Goal: Information Seeking & Learning: Check status

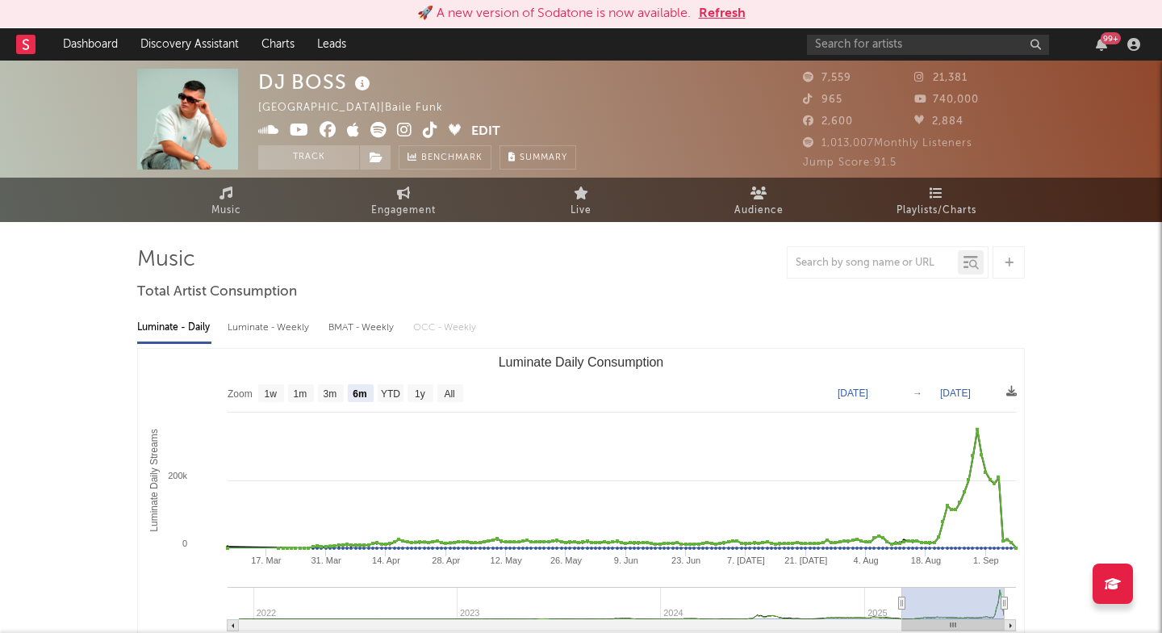
select select "6m"
select select "1w"
click at [845, 48] on input "text" at bounding box center [928, 45] width 242 height 20
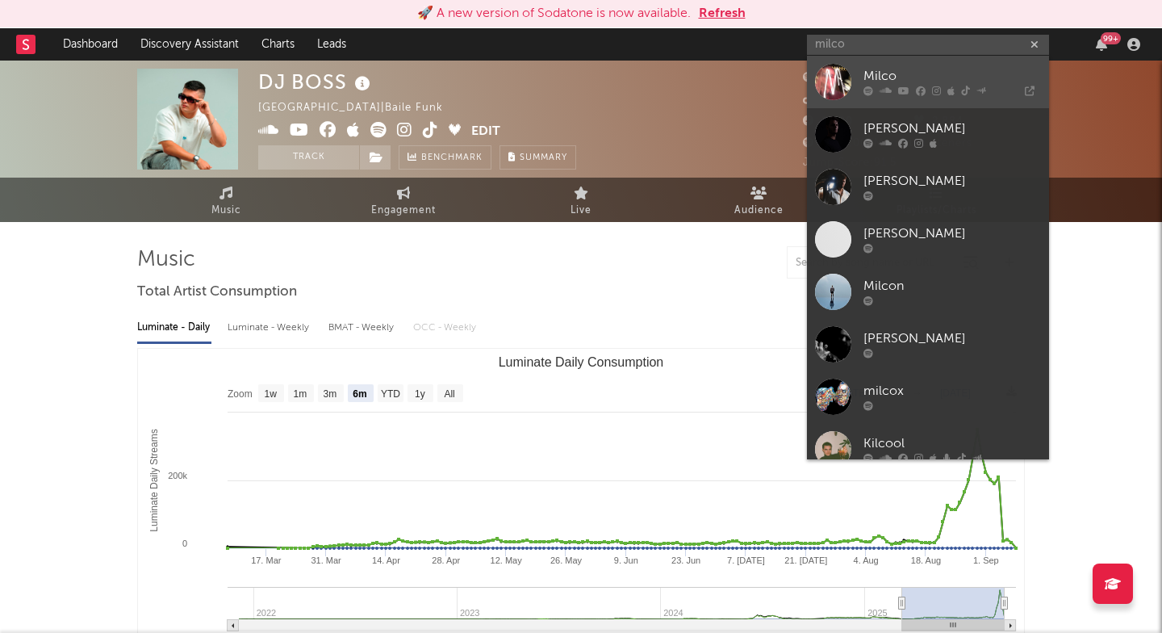
type input "milco"
click at [848, 81] on div at bounding box center [833, 82] width 36 height 36
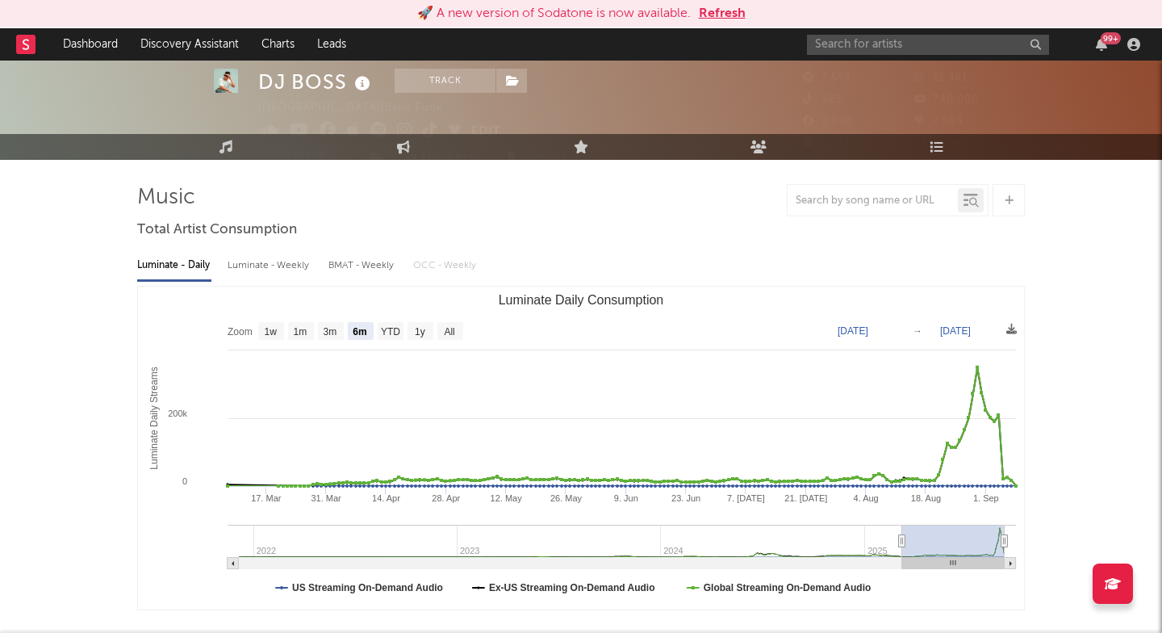
scroll to position [64, 0]
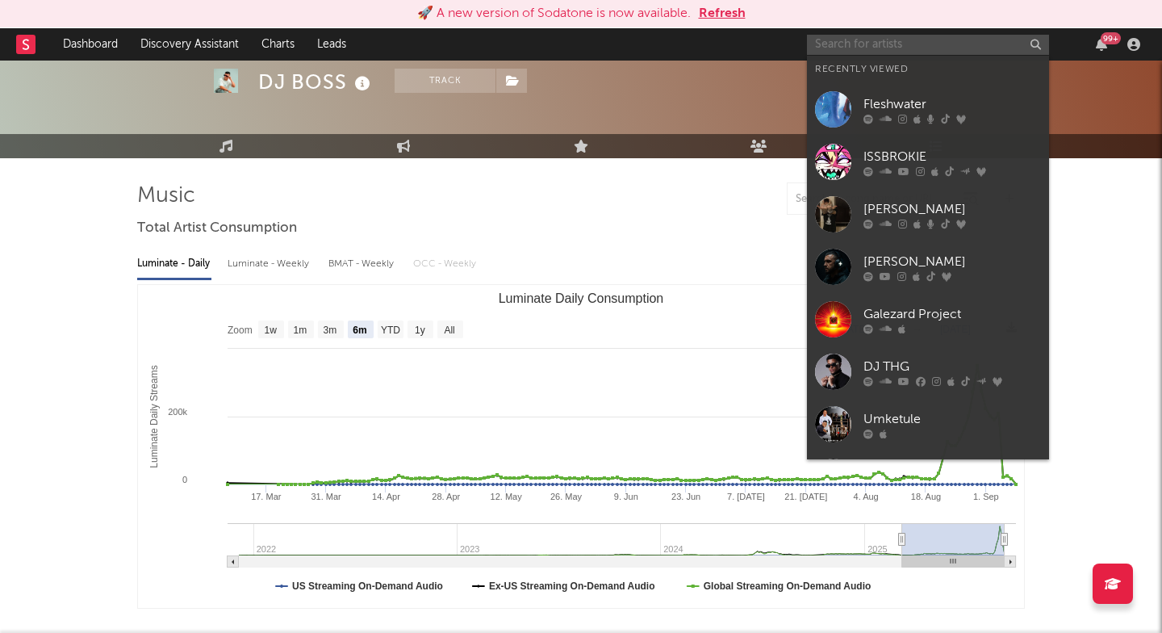
click at [859, 40] on input "text" at bounding box center [928, 45] width 242 height 20
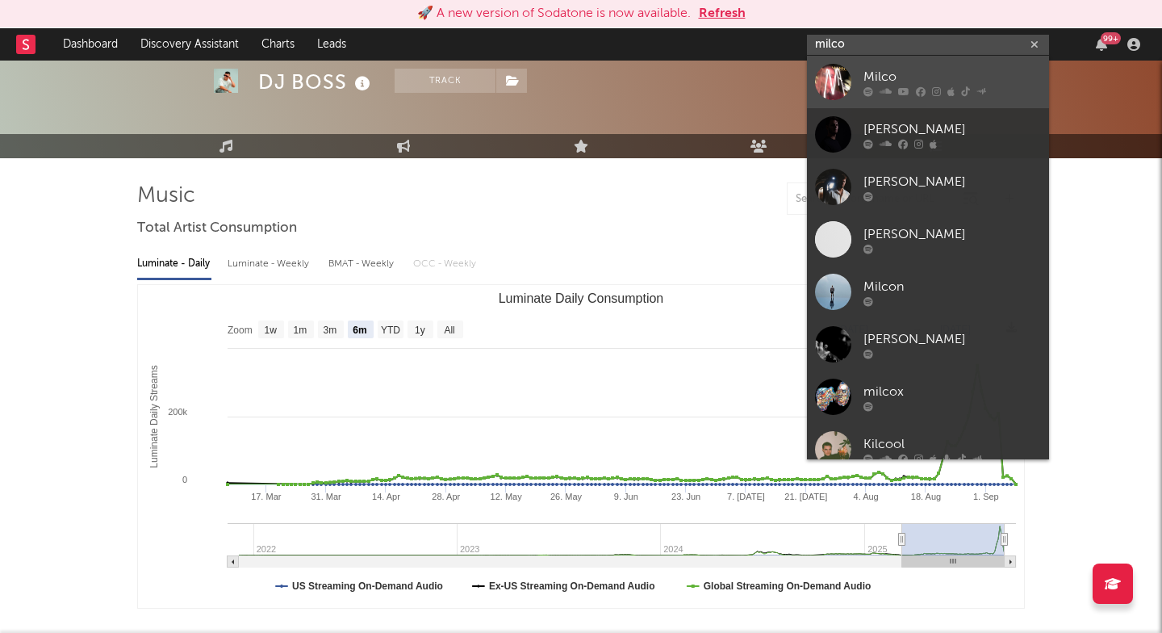
type input "milco"
click at [869, 76] on div "Milco" at bounding box center [952, 76] width 178 height 19
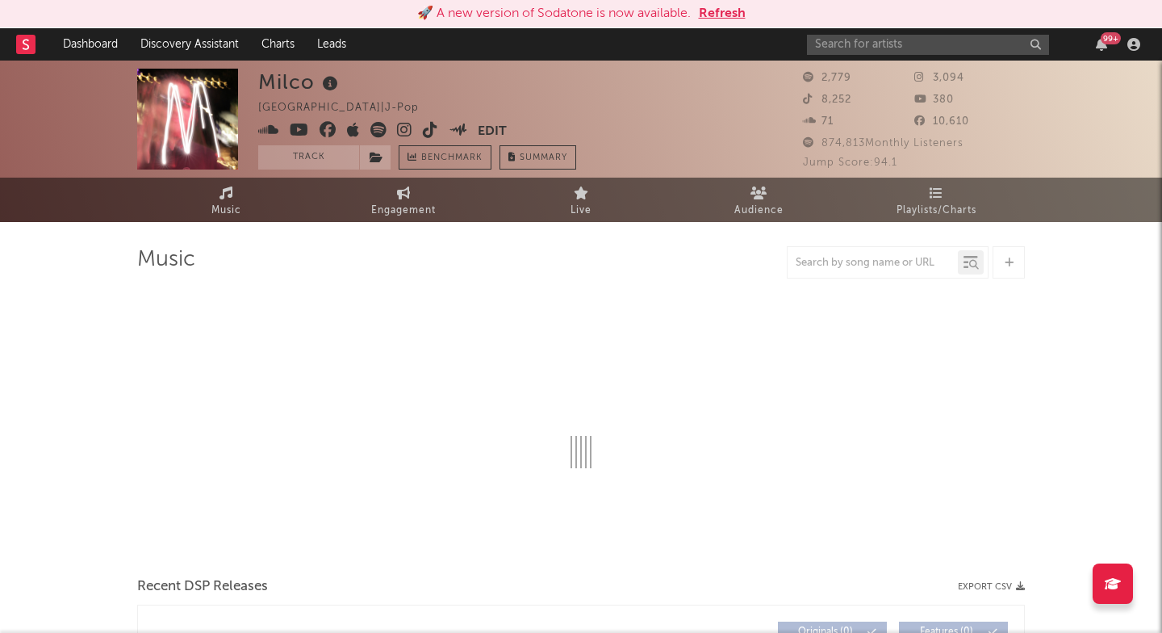
select select "1w"
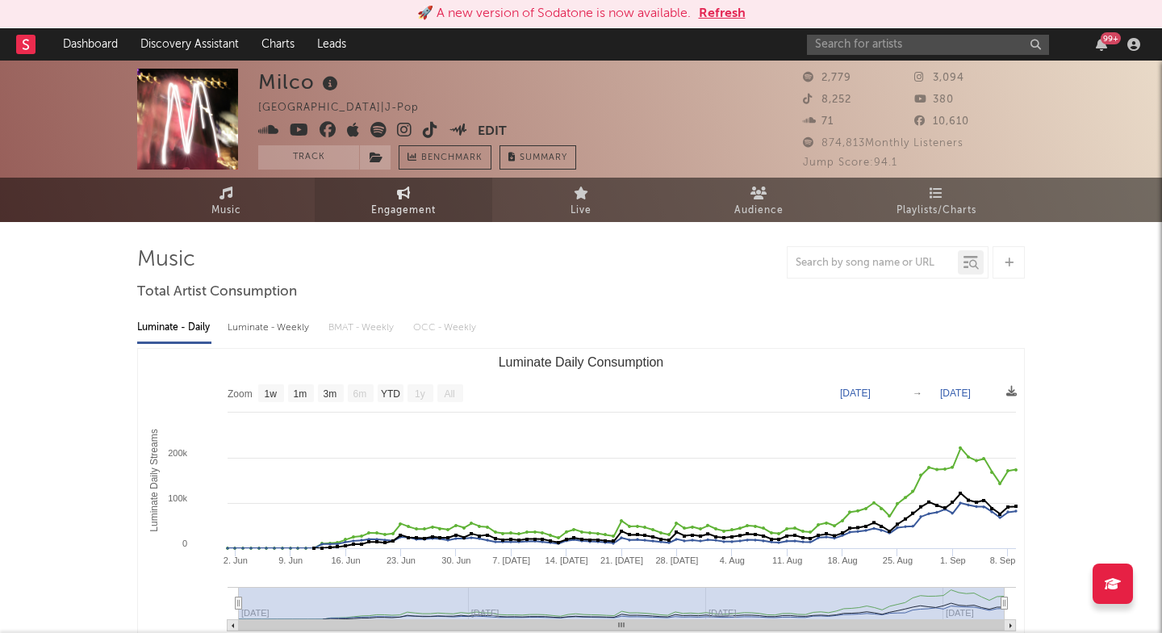
click at [414, 218] on span "Engagement" at bounding box center [403, 209] width 65 height 19
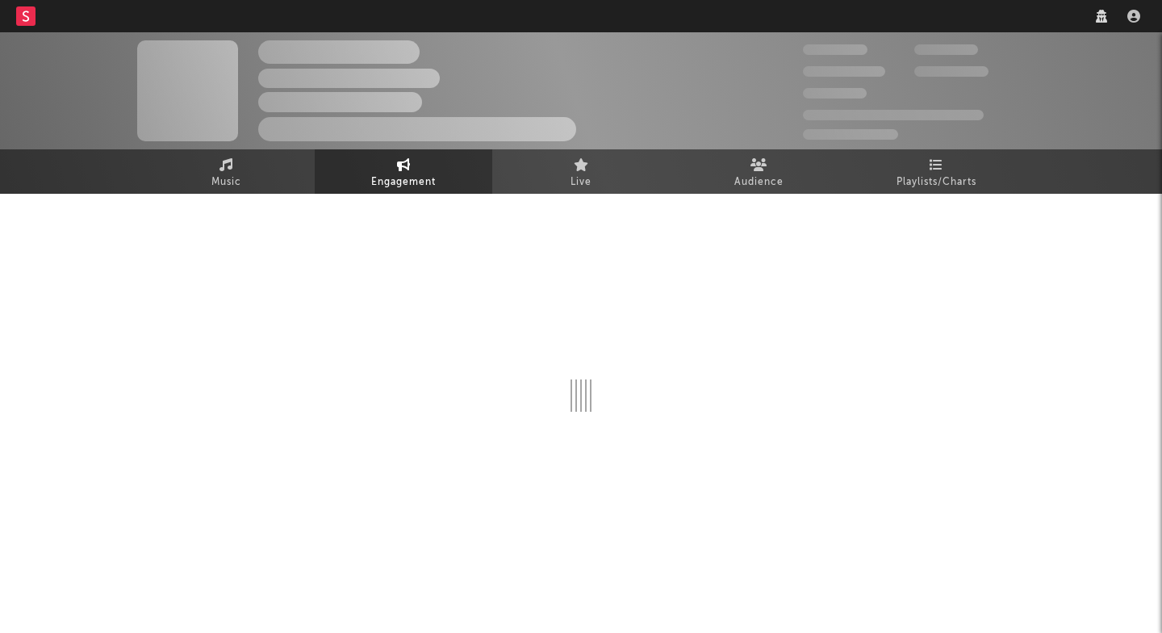
select select "1w"
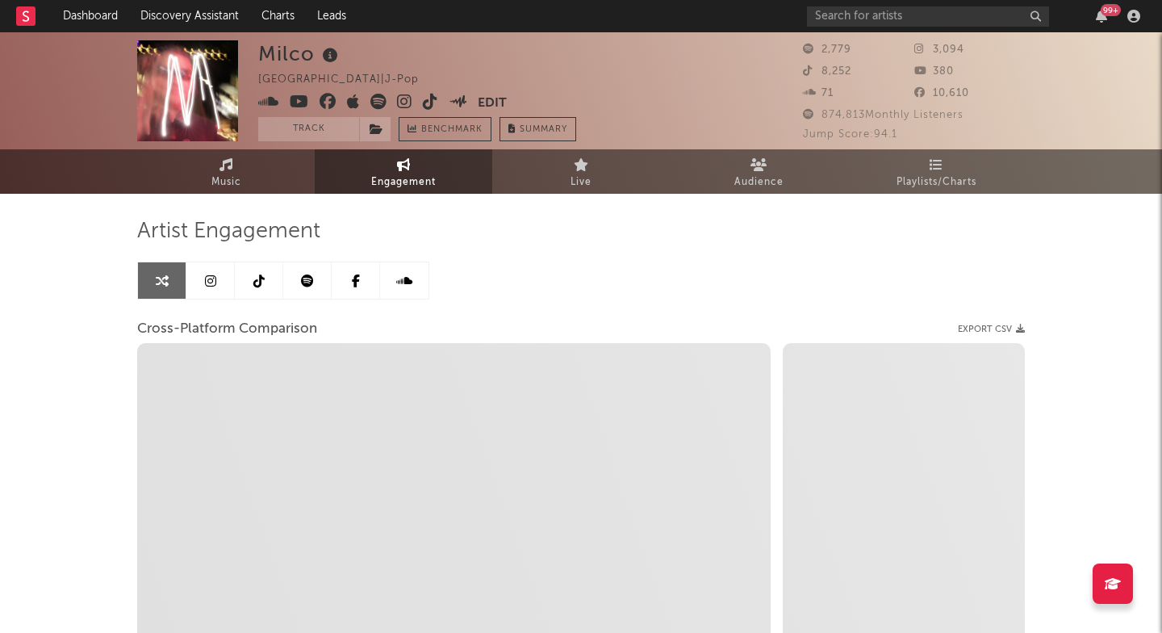
select select "1m"
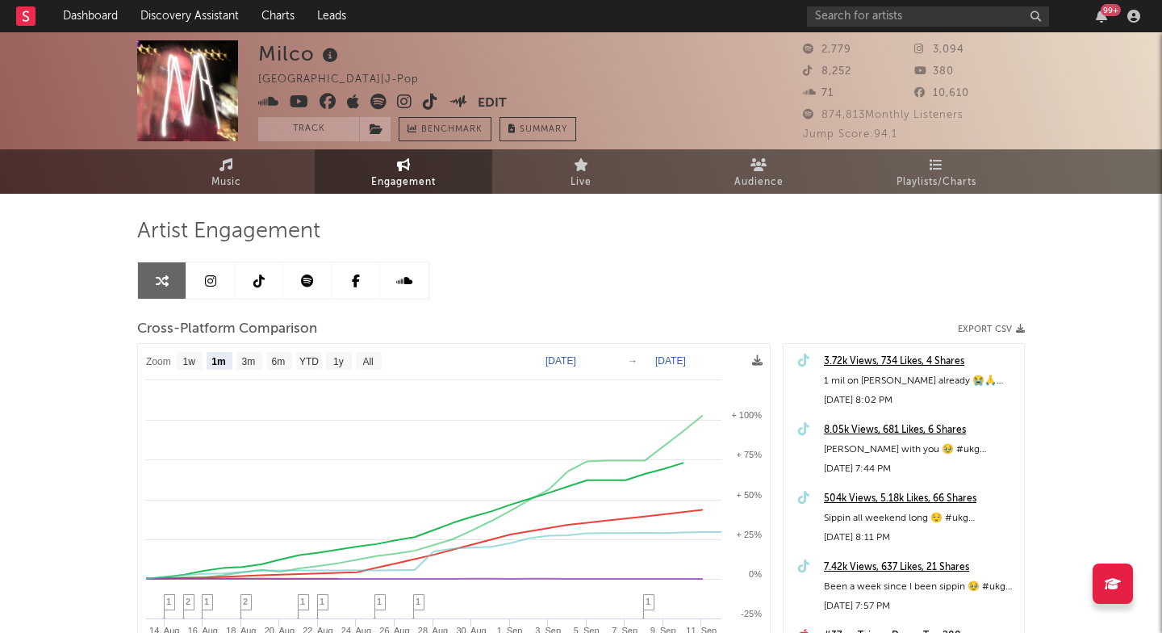
click at [404, 98] on icon at bounding box center [404, 102] width 15 height 16
